Goal: Transaction & Acquisition: Purchase product/service

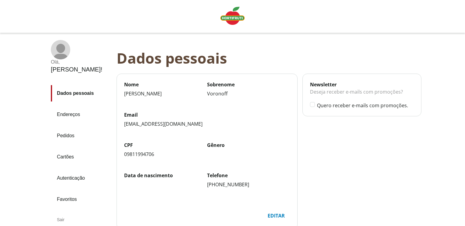
click at [70, 149] on link "Cartões" at bounding box center [81, 157] width 61 height 16
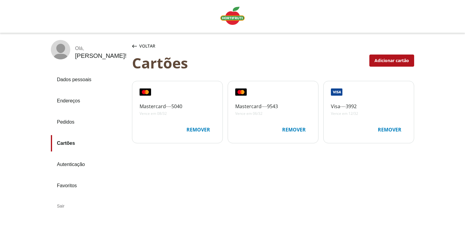
click at [240, 91] on icon at bounding box center [240, 92] width 4 height 4
click at [255, 102] on div "Mastercard ∙∙∙∙ 9543 Vence em 06/32" at bounding box center [274, 102] width 78 height 28
click at [238, 94] on icon at bounding box center [240, 92] width 4 height 4
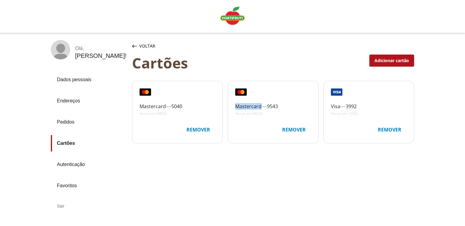
click at [238, 94] on icon at bounding box center [240, 92] width 4 height 4
click at [205, 130] on div "Remover" at bounding box center [198, 130] width 33 height 12
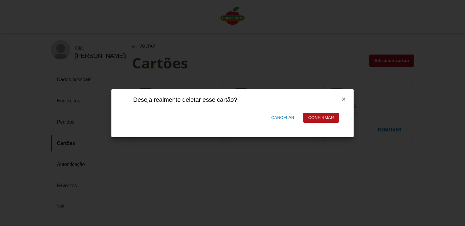
click at [324, 115] on div "Confirmar" at bounding box center [321, 117] width 35 height 9
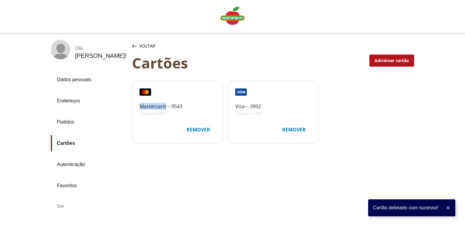
click at [291, 132] on div "Remover" at bounding box center [294, 130] width 33 height 12
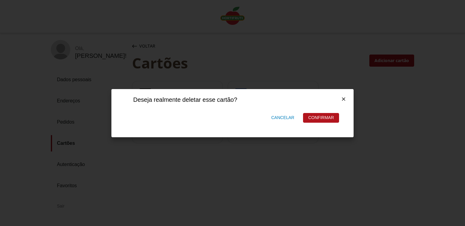
click at [322, 119] on div "Confirmar" at bounding box center [321, 117] width 35 height 9
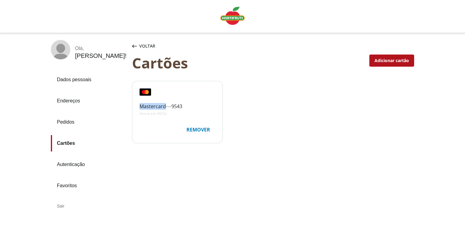
click at [73, 165] on link "Autenticação" at bounding box center [89, 164] width 76 height 16
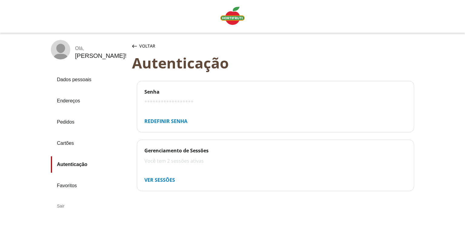
click at [66, 182] on link "Favoritos" at bounding box center [89, 186] width 76 height 16
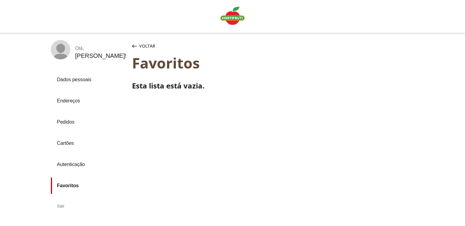
click at [58, 55] on icon at bounding box center [60, 57] width 15 height 7
click at [73, 78] on link "Dados pessoais" at bounding box center [89, 80] width 76 height 16
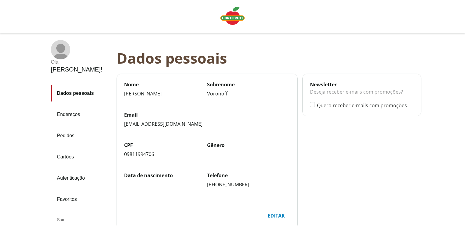
click at [230, 19] on img "Linha de sessão" at bounding box center [233, 16] width 24 height 18
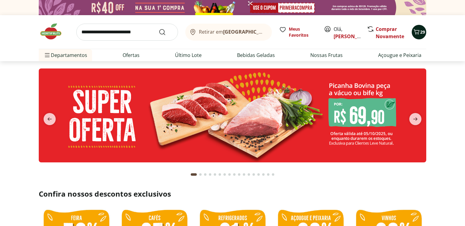
click at [420, 32] on icon "Carrinho" at bounding box center [416, 31] width 7 height 7
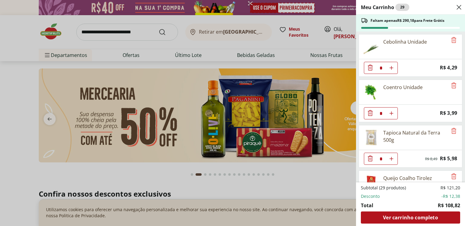
type input "*"
click at [124, 35] on div "Meu Carrinho 29 Faltam apenas R$ 290,18 para Frete Grátis Cebolinha Unidade * P…" at bounding box center [232, 113] width 465 height 226
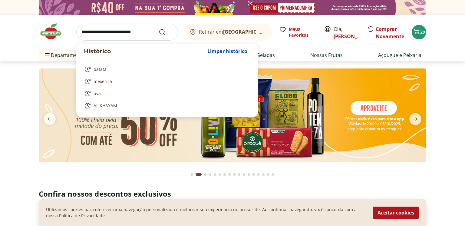
click at [124, 35] on input "search" at bounding box center [127, 32] width 102 height 17
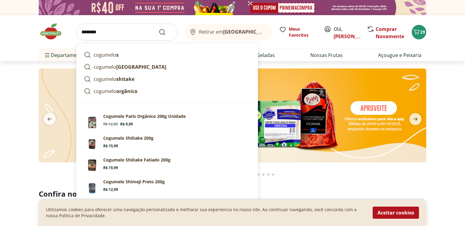
type input "********"
click at [159, 28] on button "Submit Search" at bounding box center [166, 31] width 15 height 7
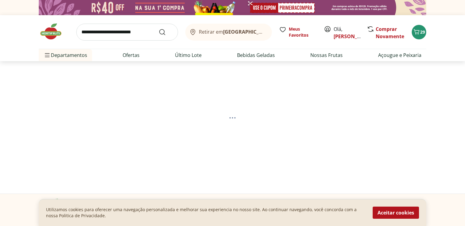
select select "**********"
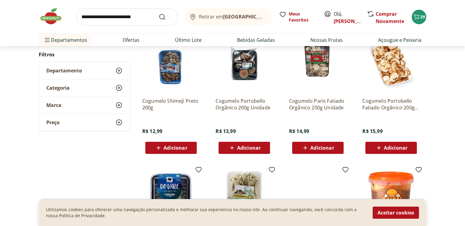
scroll to position [227, 0]
click at [249, 147] on span "Adicionar" at bounding box center [249, 147] width 24 height 5
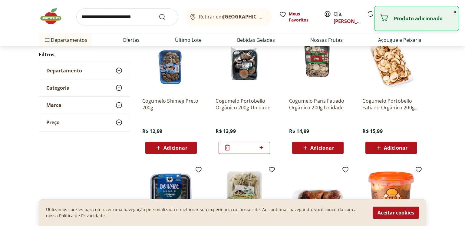
click at [261, 147] on icon at bounding box center [262, 147] width 8 height 7
type input "*"
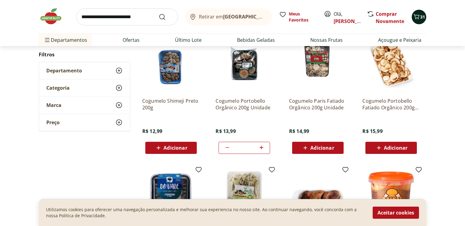
click at [421, 13] on div "31" at bounding box center [419, 17] width 5 height 10
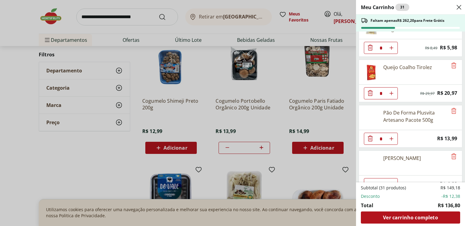
scroll to position [121, 0]
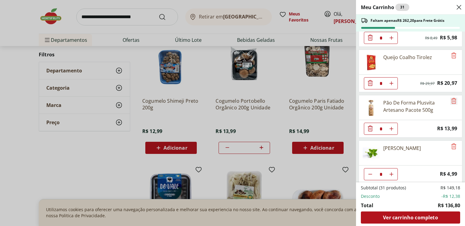
click at [455, 101] on icon "Remove" at bounding box center [454, 101] width 5 height 6
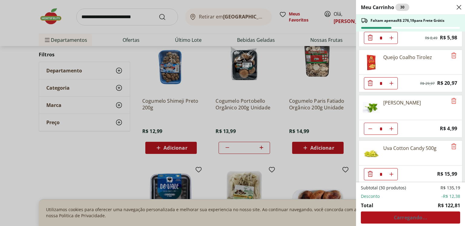
click at [158, 21] on div "Meu Carrinho 30 Faltam apenas R$ 276,19 para Frete Grátis Cebolinha Unidade * P…" at bounding box center [232, 113] width 465 height 226
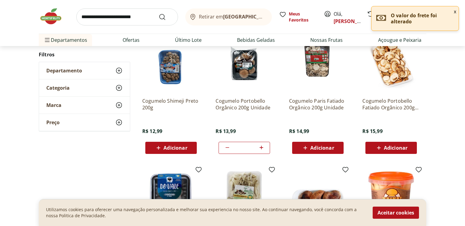
click at [132, 15] on input "search" at bounding box center [127, 16] width 102 height 17
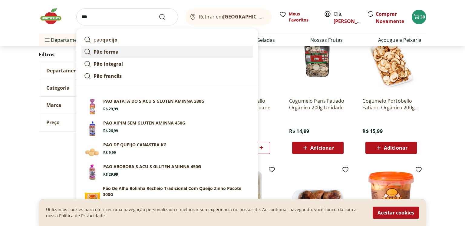
click at [109, 54] on strong "Pão forma" at bounding box center [106, 51] width 25 height 7
type input "*********"
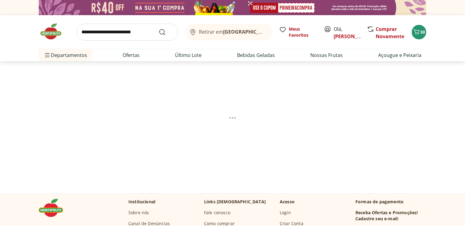
select select "**********"
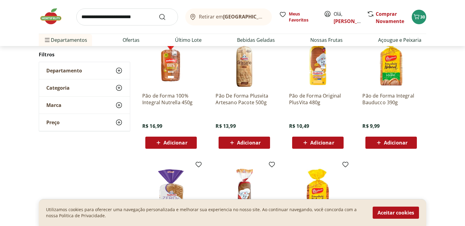
scroll to position [122, 0]
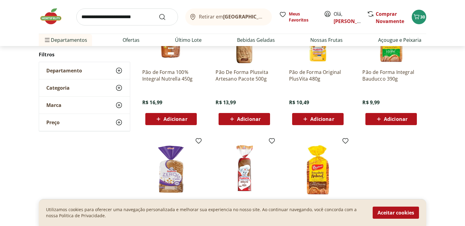
click at [397, 119] on span "Adicionar" at bounding box center [396, 119] width 24 height 5
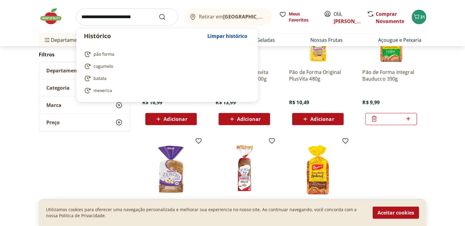
click at [125, 17] on input "search" at bounding box center [127, 16] width 102 height 17
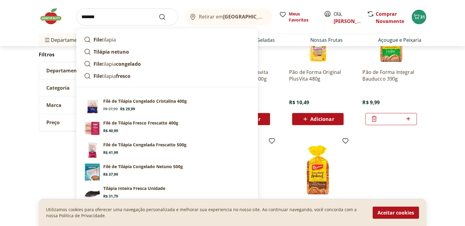
type input "*******"
click at [159, 13] on button "Submit Search" at bounding box center [166, 16] width 15 height 7
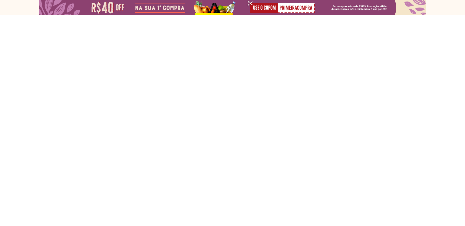
select select "**********"
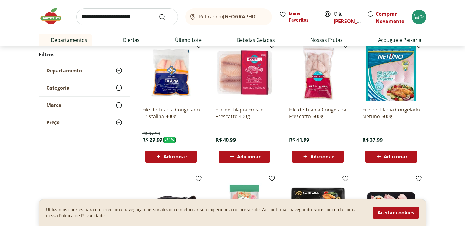
scroll to position [87, 0]
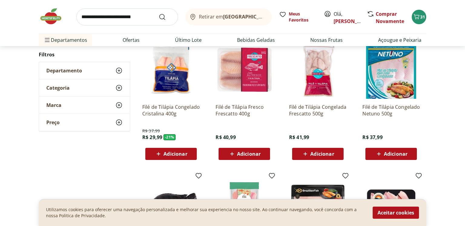
click at [178, 152] on span "Adicionar" at bounding box center [176, 154] width 24 height 5
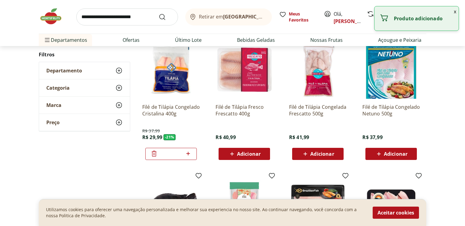
click at [189, 155] on icon at bounding box center [189, 153] width 8 height 7
type input "*"
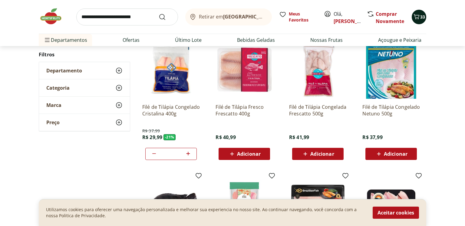
click at [414, 18] on icon "Carrinho" at bounding box center [416, 16] width 7 height 7
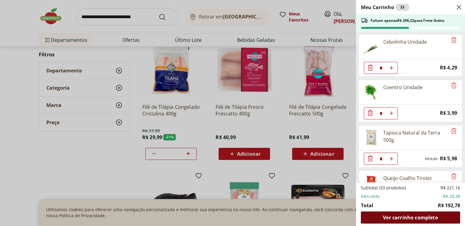
click at [426, 218] on span "Ver carrinho completo" at bounding box center [410, 217] width 55 height 5
